Goal: Task Accomplishment & Management: Manage account settings

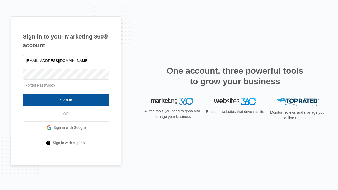
click at [66, 100] on input "Sign In" at bounding box center [66, 100] width 87 height 13
